Goal: Transaction & Acquisition: Purchase product/service

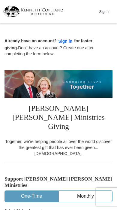
click at [0, 0] on input "$50" at bounding box center [0, 0] width 0 height 0
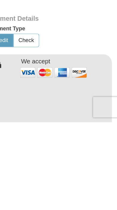
scroll to position [254, 0]
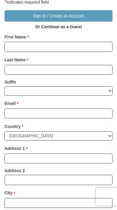
scroll to position [417, 0]
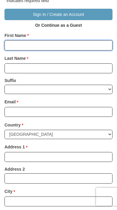
click at [30, 40] on input "First Name *" at bounding box center [59, 45] width 108 height 10
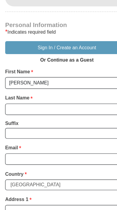
type input "[PERSON_NAME]"
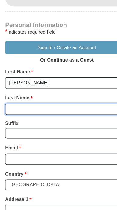
click at [30, 91] on input "Last Name *" at bounding box center [59, 96] width 108 height 10
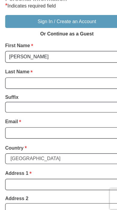
scroll to position [391, 0]
type input "[PERSON_NAME]"
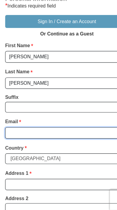
click at [27, 133] on input "Email *" at bounding box center [59, 138] width 108 height 10
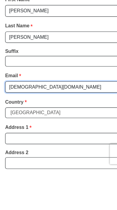
type input "[DEMOGRAPHIC_DATA][DOMAIN_NAME]"
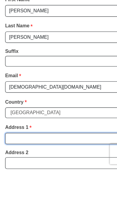
click at [35, 178] on input "Address 1 *" at bounding box center [59, 183] width 108 height 10
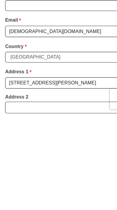
scroll to position [479, 0]
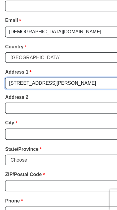
type input "[STREET_ADDRESS][PERSON_NAME]"
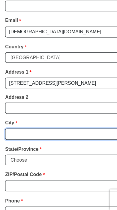
click at [23, 135] on input "City *" at bounding box center [59, 140] width 108 height 10
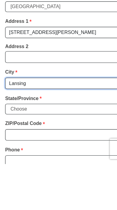
type input "Lansing"
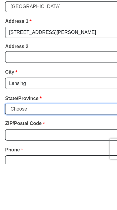
click at [37, 157] on select "Choose [US_STATE] [US_STATE] [US_STATE] [US_STATE] [US_STATE] Armed Forces Amer…" at bounding box center [59, 161] width 108 height 9
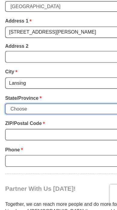
select select "MI"
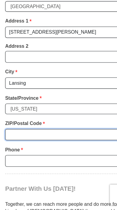
click at [24, 139] on input "ZIP/Postal Code *" at bounding box center [59, 144] width 108 height 10
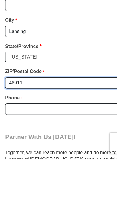
type input "48911"
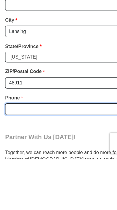
click at [25, 162] on input "Phone * *" at bounding box center [59, 167] width 108 height 10
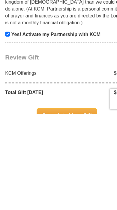
scroll to position [620, 0]
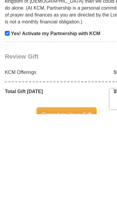
type input "5178621820"
click at [56, 204] on span "Complete Your Gift" at bounding box center [58, 210] width 53 height 13
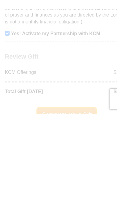
scroll to position [703, 0]
